Goal: Navigation & Orientation: Understand site structure

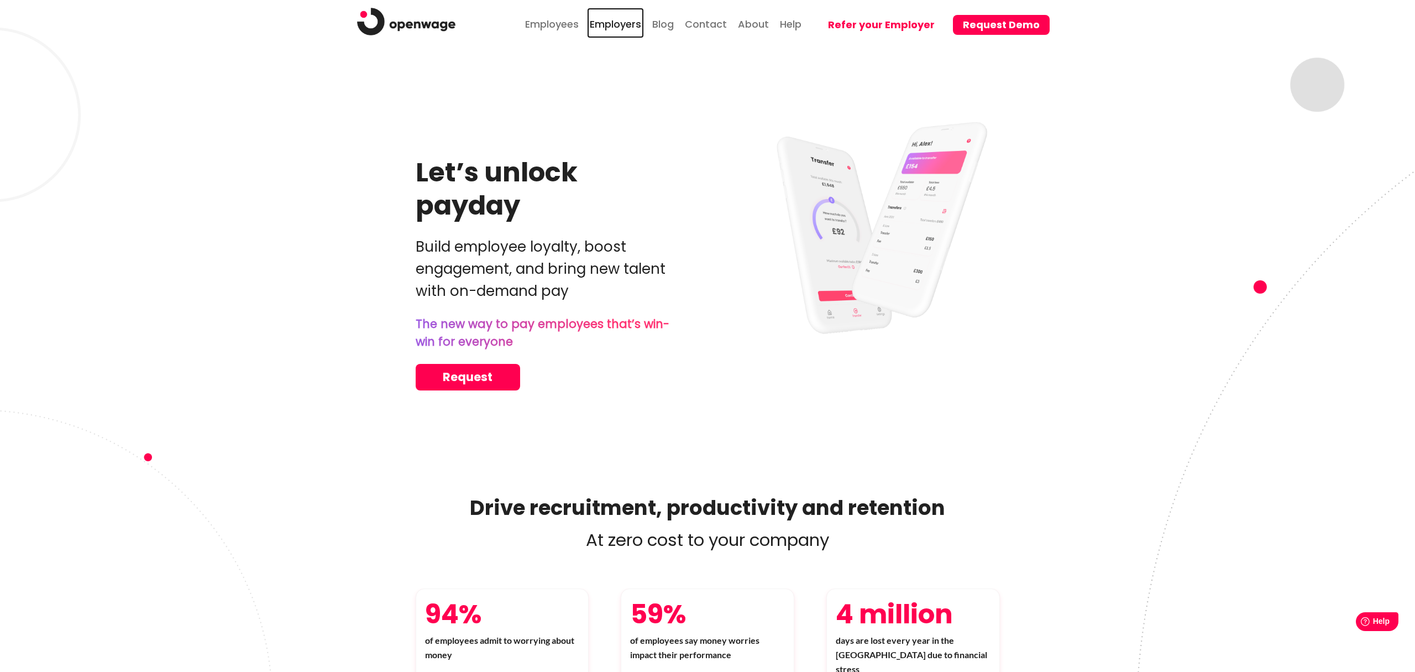
click at [624, 26] on link "Employers" at bounding box center [615, 23] width 57 height 30
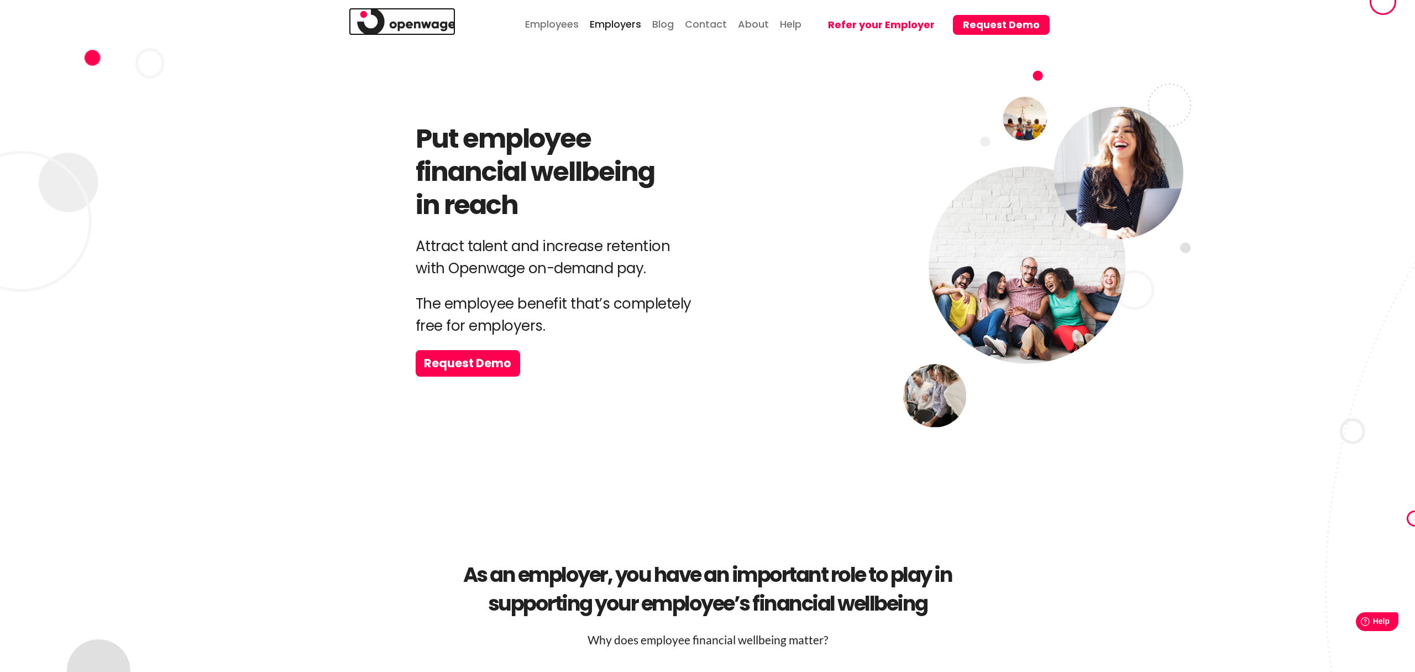
drag, startPoint x: 433, startPoint y: 23, endPoint x: 472, endPoint y: 28, distance: 38.9
click at [434, 23] on img at bounding box center [406, 22] width 98 height 28
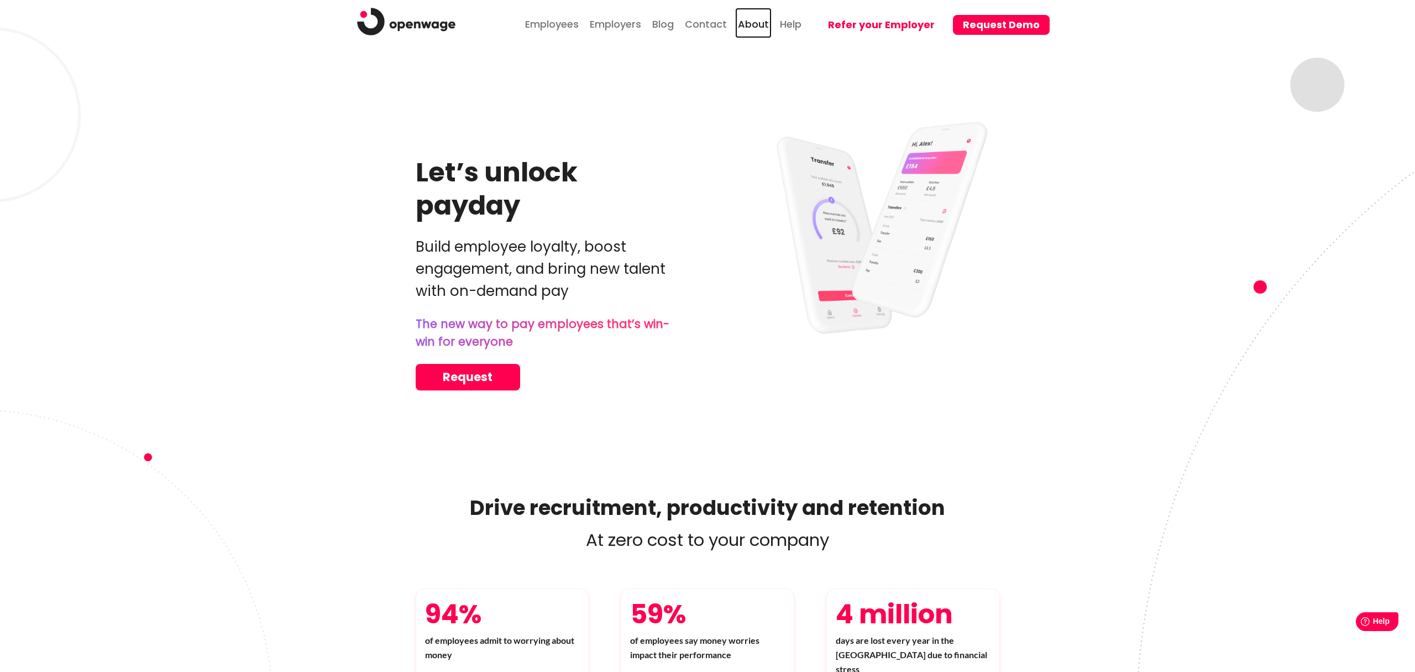
click at [755, 27] on link "About" at bounding box center [753, 23] width 36 height 30
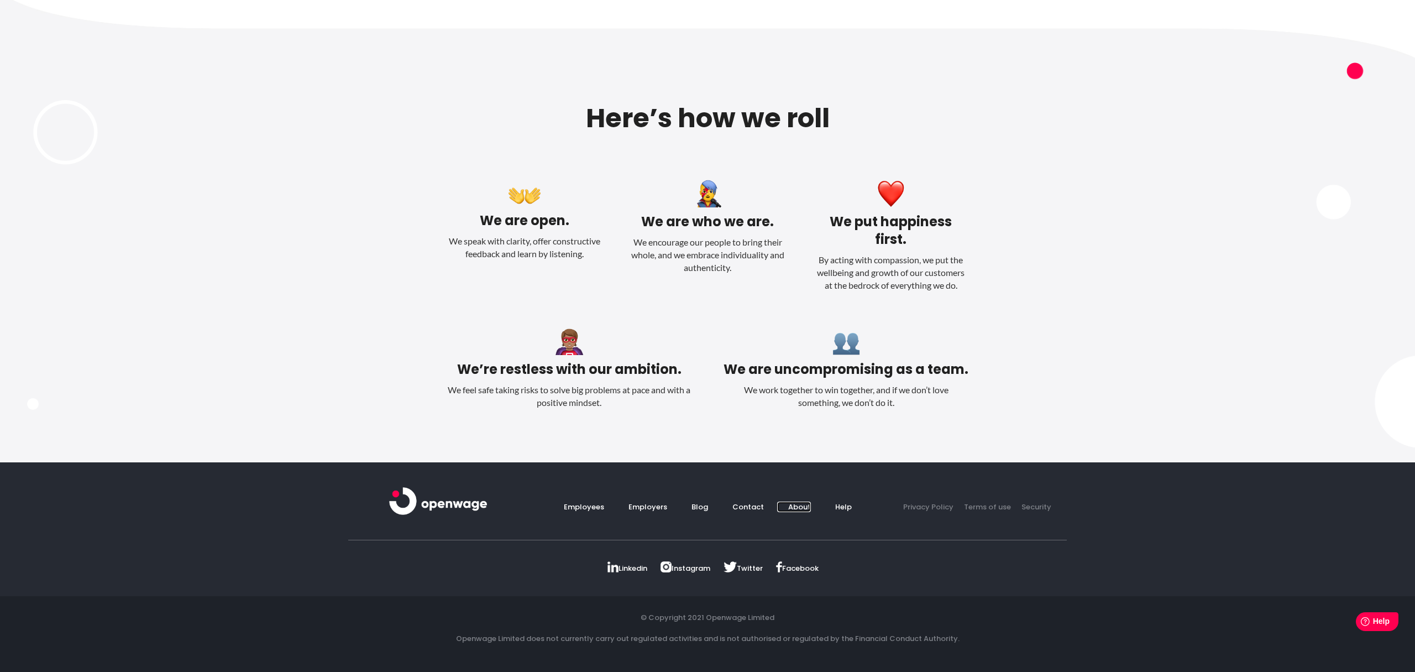
scroll to position [1491, 0]
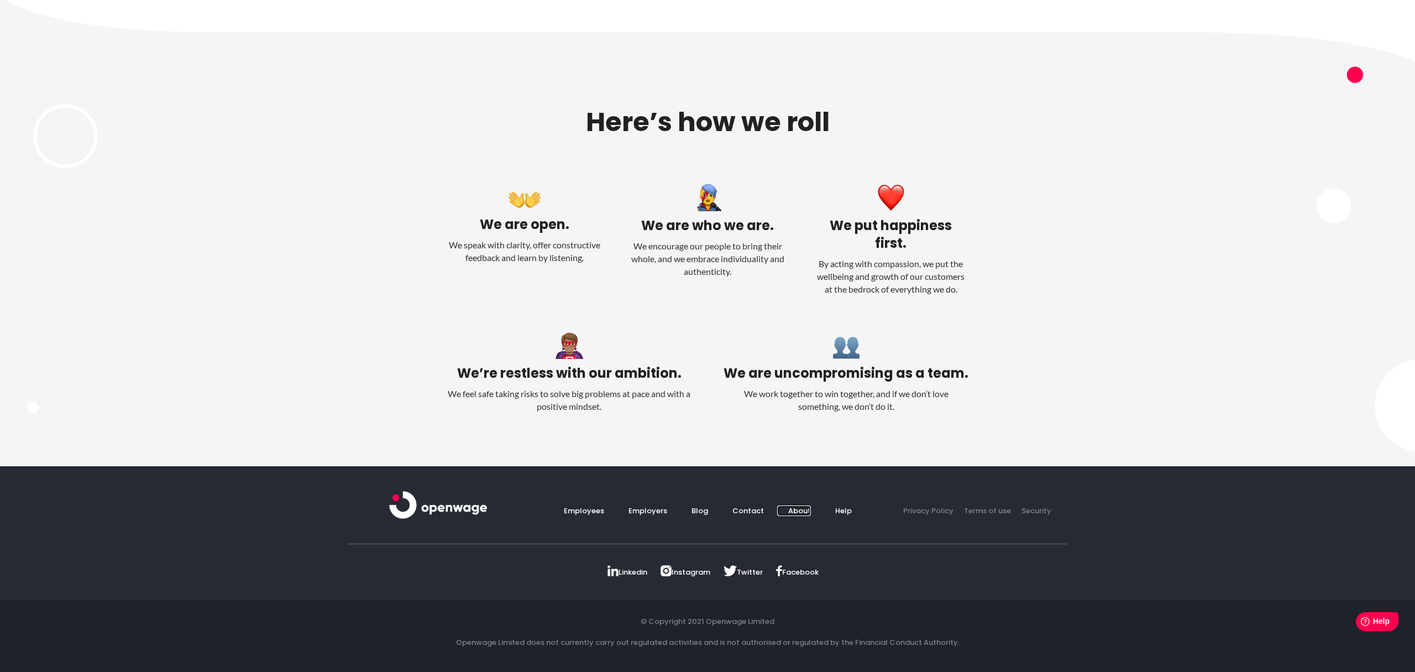
click at [797, 505] on link "About" at bounding box center [794, 510] width 34 height 11
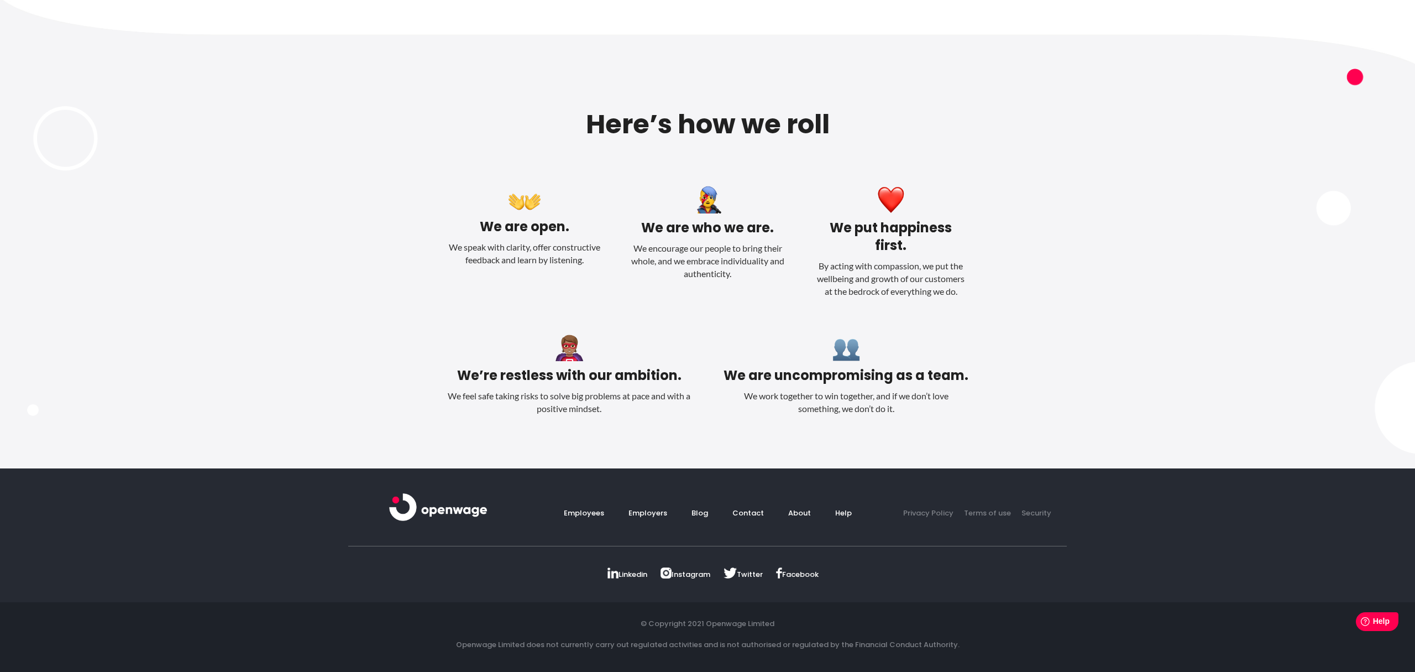
scroll to position [1495, 0]
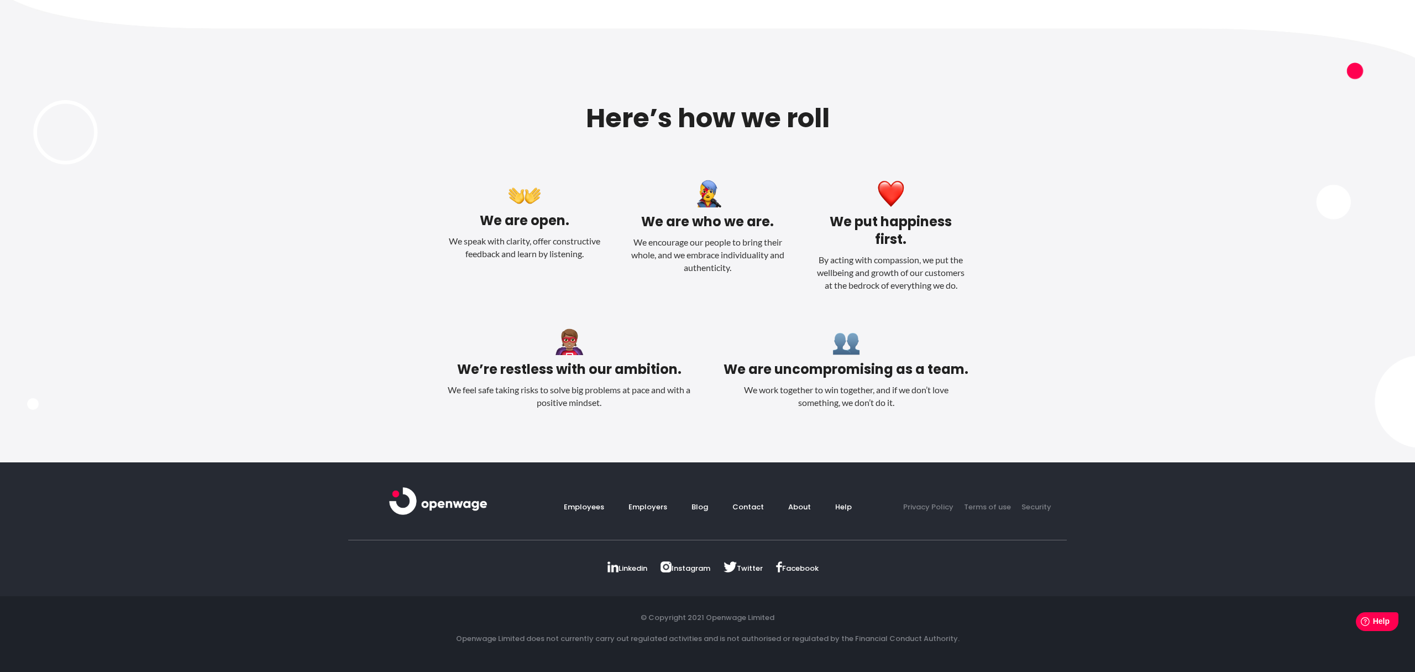
click at [1332, 219] on div "We are open. We speak with clarity, offer constructive feedback and learn by li…" at bounding box center [707, 241] width 1415 height 123
click at [755, 504] on link "Contact" at bounding box center [742, 506] width 43 height 11
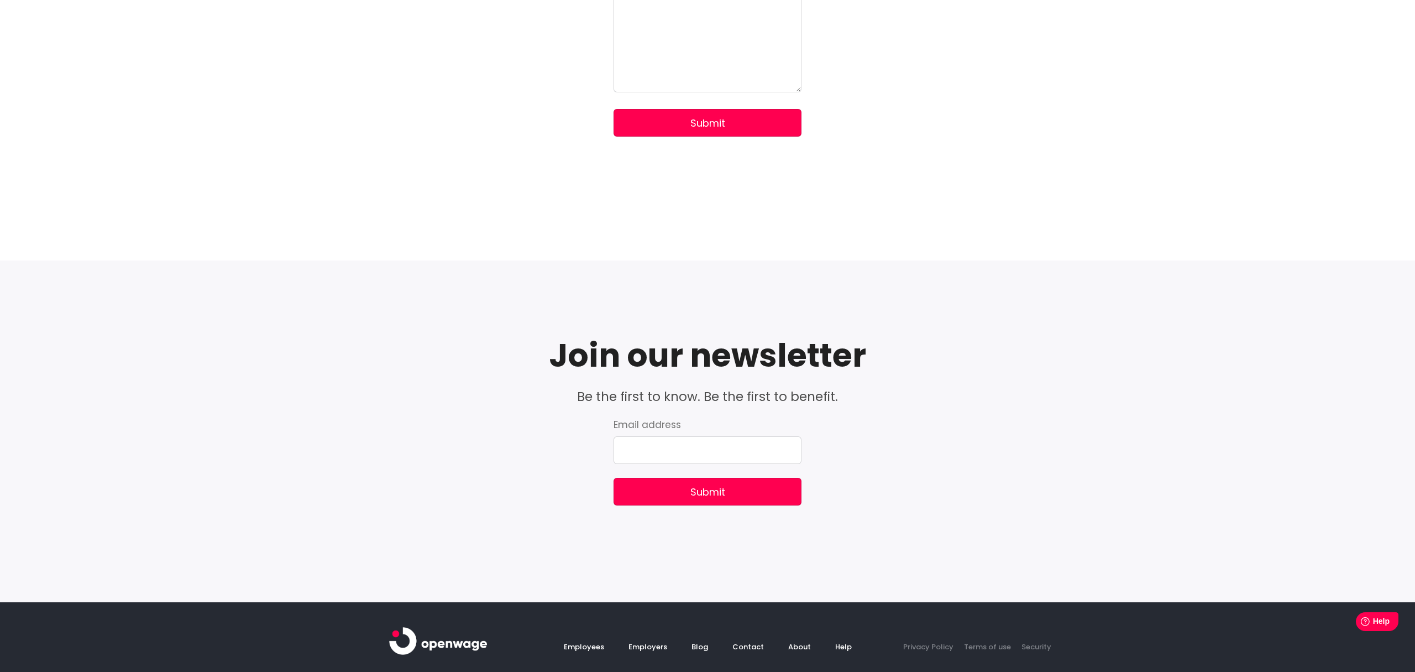
scroll to position [678, 0]
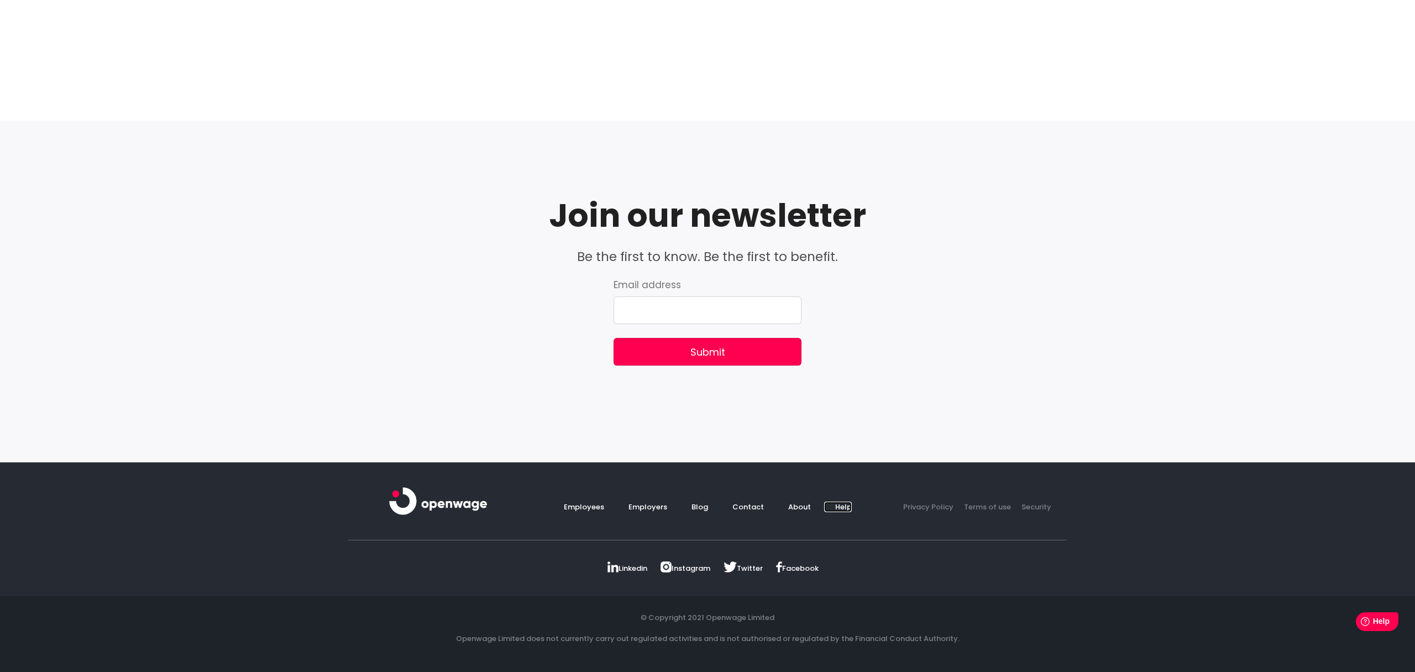
click at [840, 509] on link "Help" at bounding box center [838, 506] width 28 height 11
click at [845, 504] on link "Help" at bounding box center [838, 506] width 28 height 11
click at [986, 506] on link "Terms of use" at bounding box center [983, 506] width 55 height 11
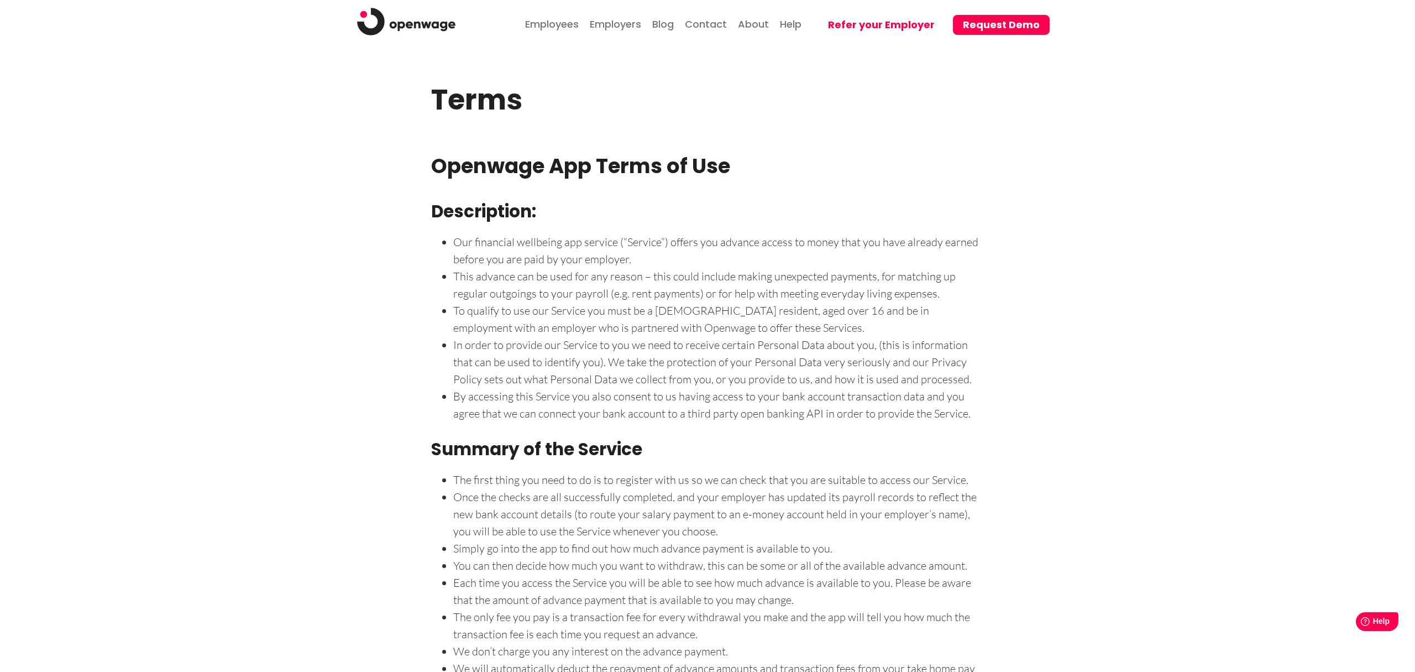
scroll to position [1, 0]
click at [394, 19] on img at bounding box center [406, 21] width 98 height 28
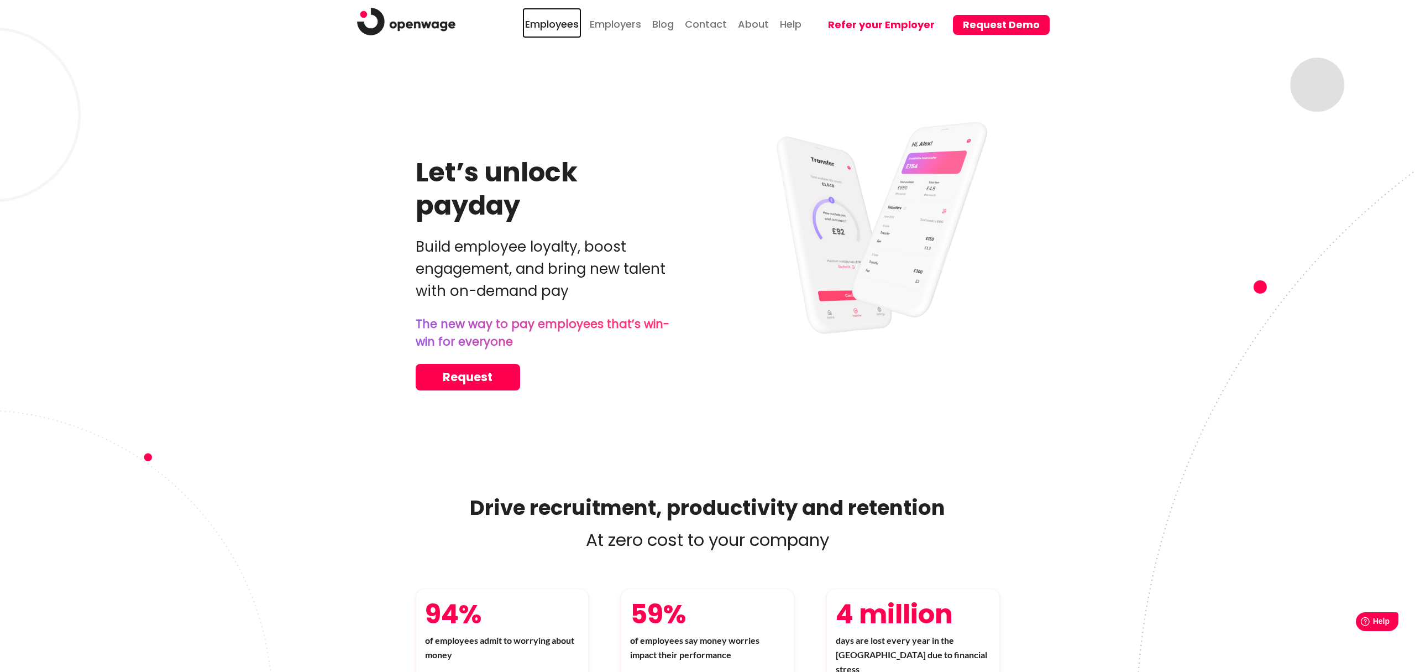
click at [566, 27] on link "Employees" at bounding box center [551, 23] width 59 height 30
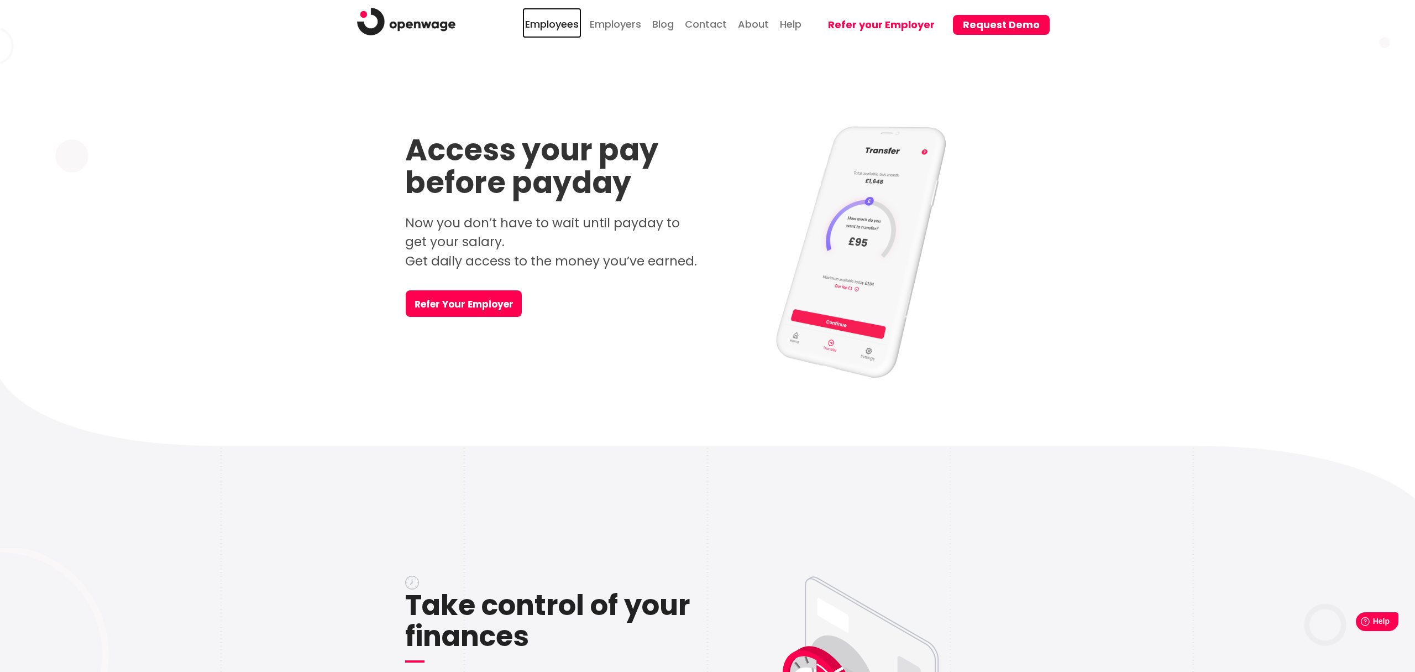
click at [547, 26] on link "Employees" at bounding box center [551, 23] width 59 height 30
click at [617, 30] on link "Employers" at bounding box center [615, 23] width 57 height 30
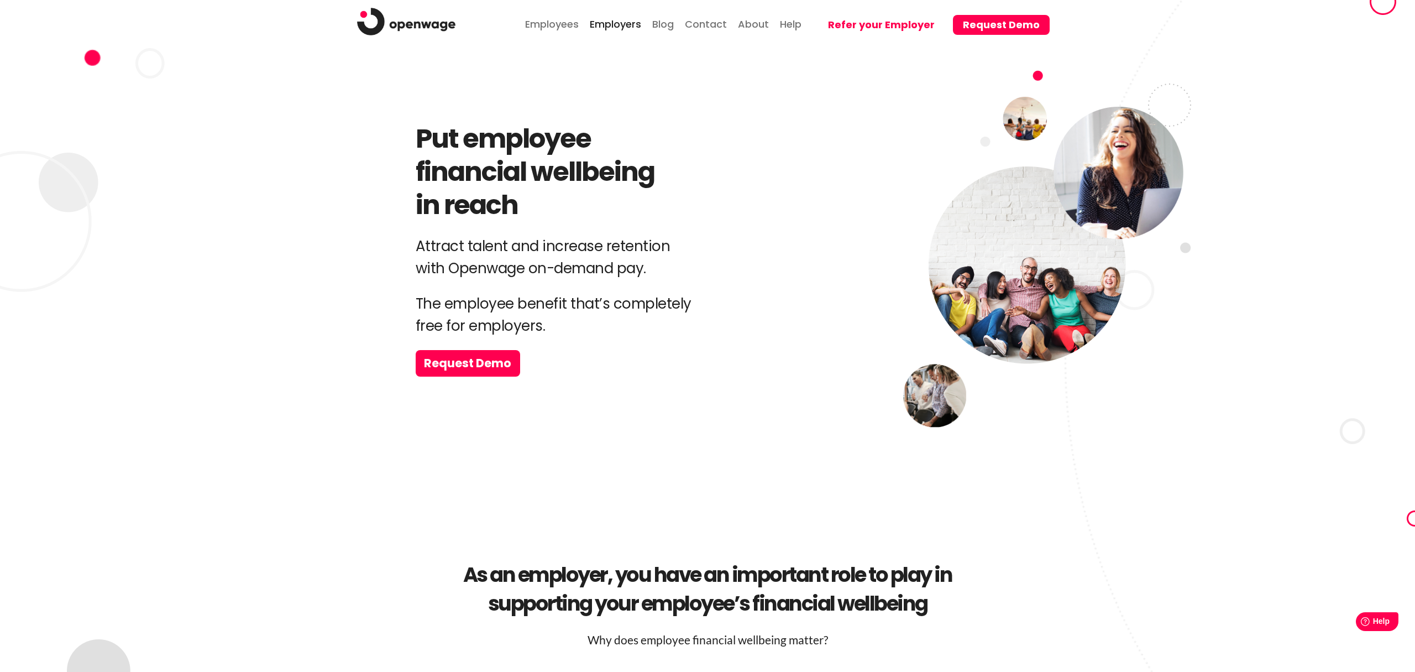
drag, startPoint x: 619, startPoint y: 193, endPoint x: 616, endPoint y: 117, distance: 76.9
click at [619, 193] on h1 "Put employee financial wellbeing in reach" at bounding box center [558, 171] width 285 height 99
click at [570, 22] on link "Employees" at bounding box center [551, 23] width 59 height 30
